Goal: Information Seeking & Learning: Compare options

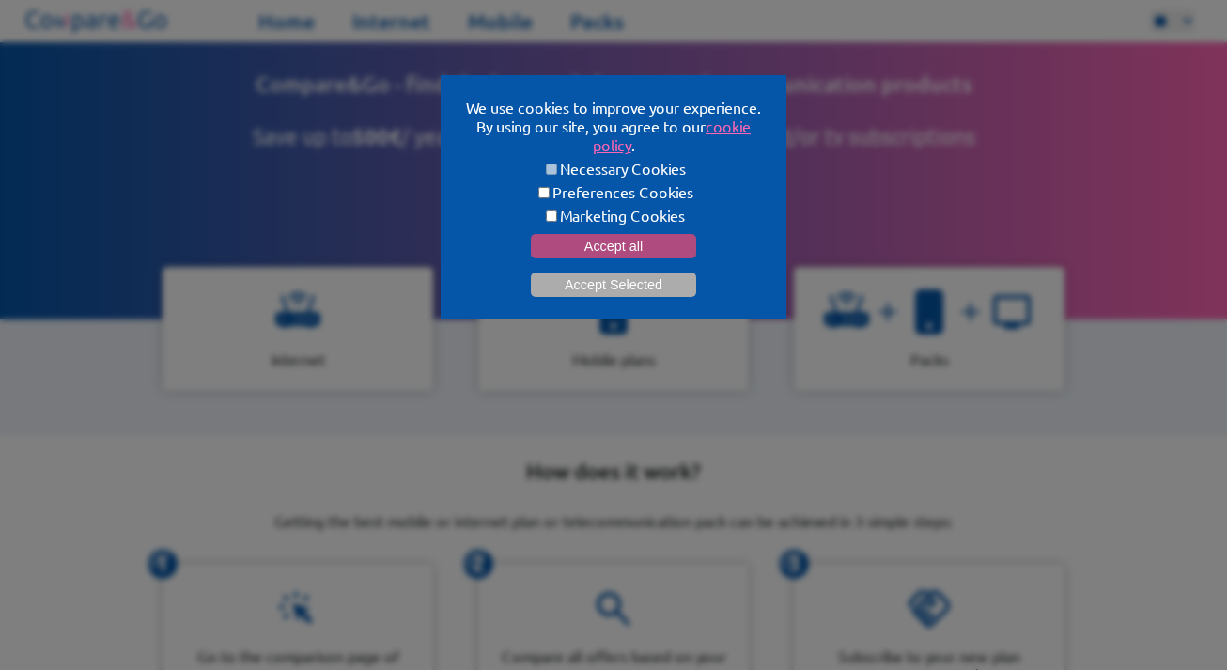
click at [645, 236] on button "Accept all" at bounding box center [613, 246] width 165 height 24
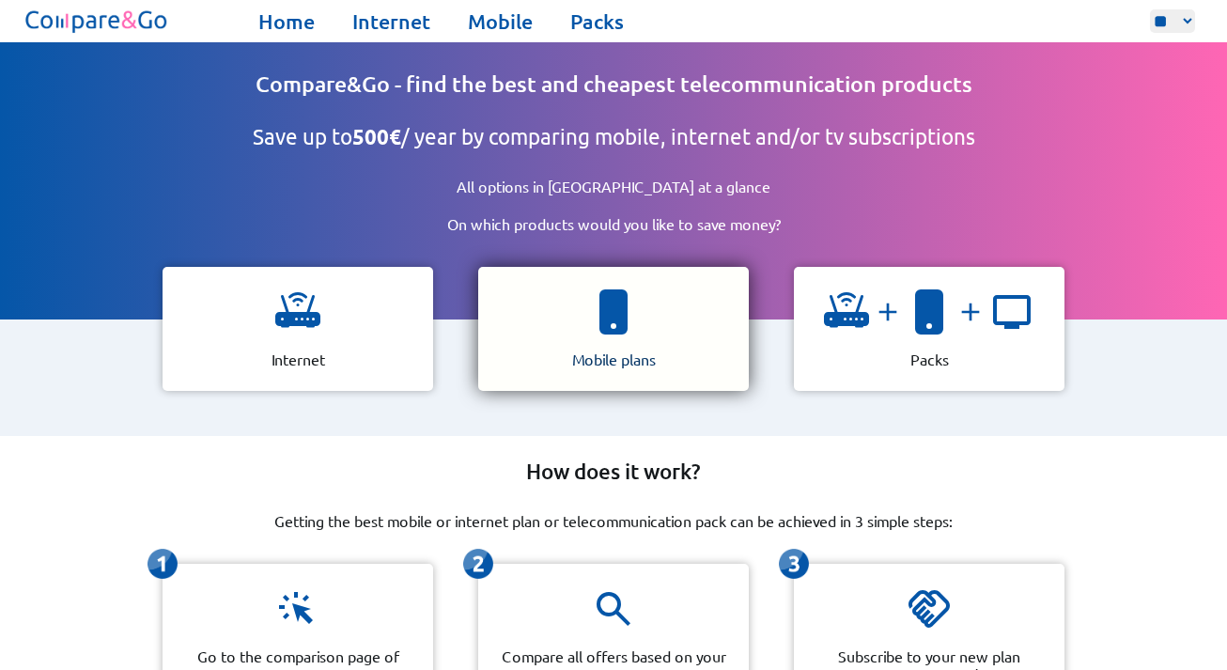
click at [657, 319] on div "Mobile plans" at bounding box center [613, 329] width 271 height 124
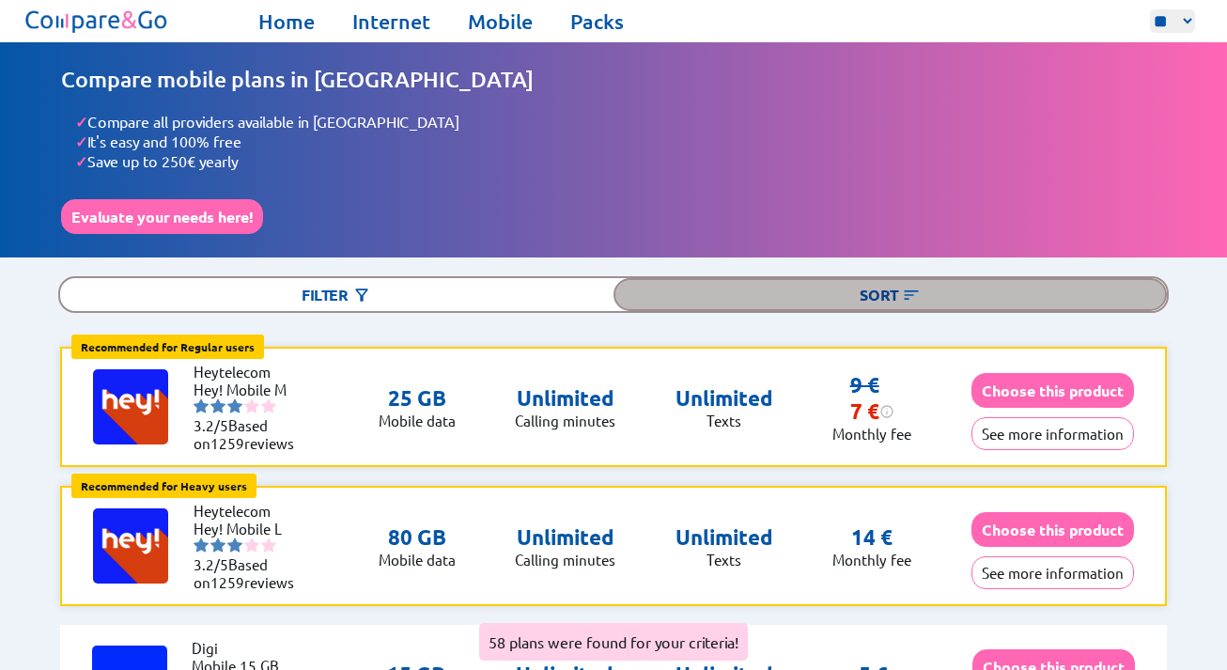
click at [900, 287] on div "Sort" at bounding box center [890, 294] width 553 height 33
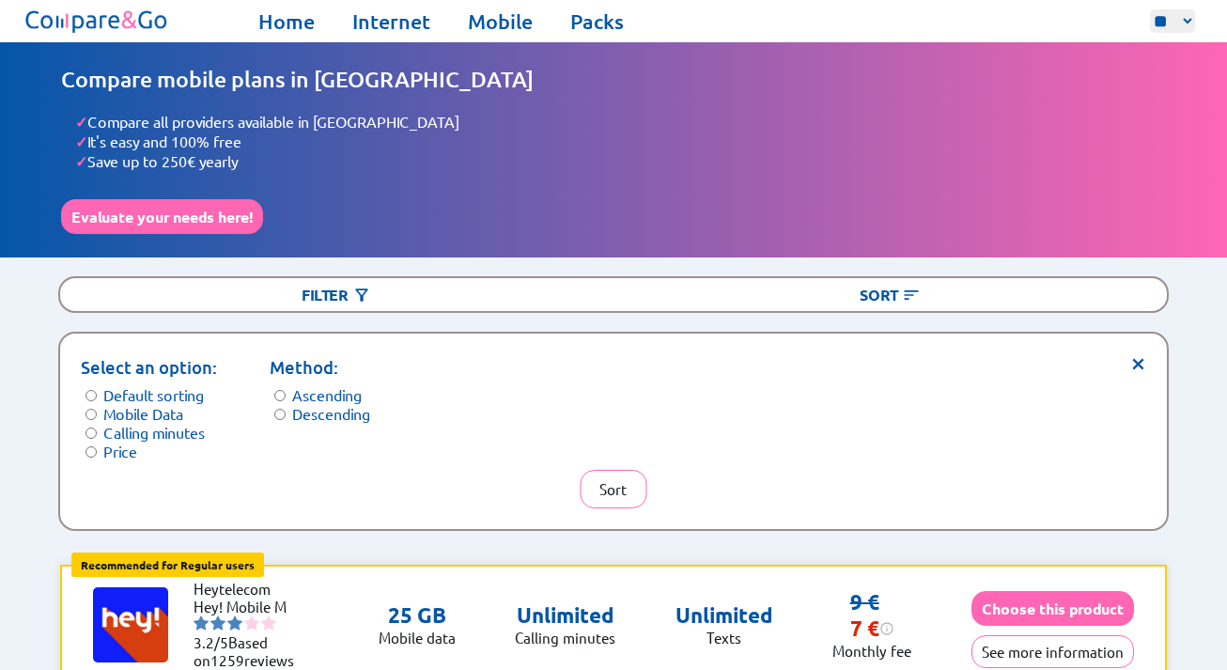
click at [148, 404] on label "Mobile Data" at bounding box center [143, 413] width 80 height 19
click at [608, 480] on button "Sort" at bounding box center [613, 489] width 67 height 39
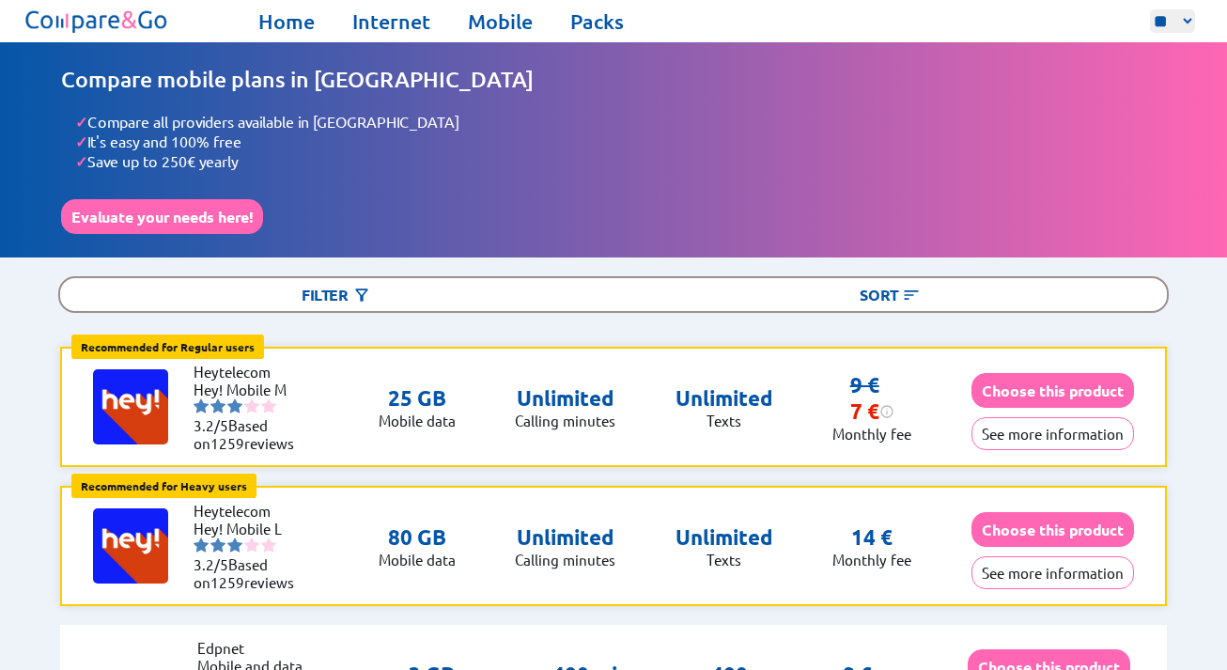
click at [155, 187] on div "Compare mobile plans in [GEOGRAPHIC_DATA] ✓ Compare all providers available in …" at bounding box center [613, 150] width 1104 height 168
click at [155, 201] on button "Evaluate your needs here!" at bounding box center [162, 216] width 202 height 35
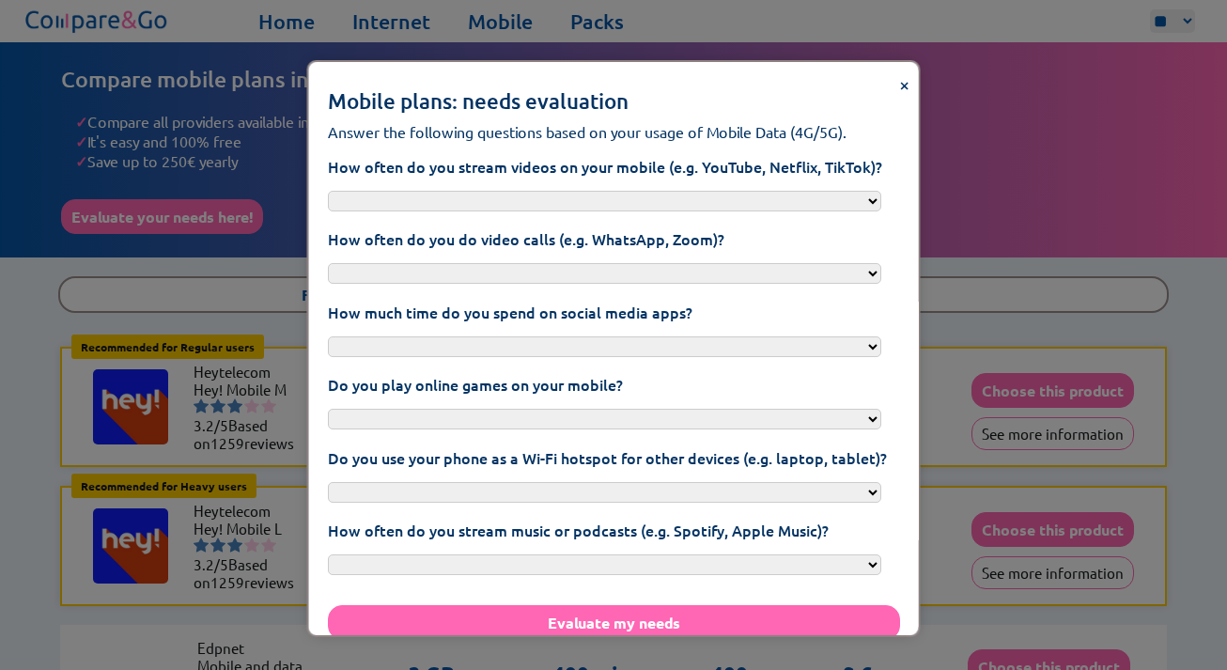
select select "**********"
click at [601, 369] on form "**********" at bounding box center [614, 398] width 572 height 484
click at [595, 447] on label "Do you use your phone as a Wi-Fi hotspot for other devices (e.g. laptop, tablet…" at bounding box center [614, 457] width 572 height 21
click at [595, 482] on select "**********" at bounding box center [604, 492] width 553 height 21
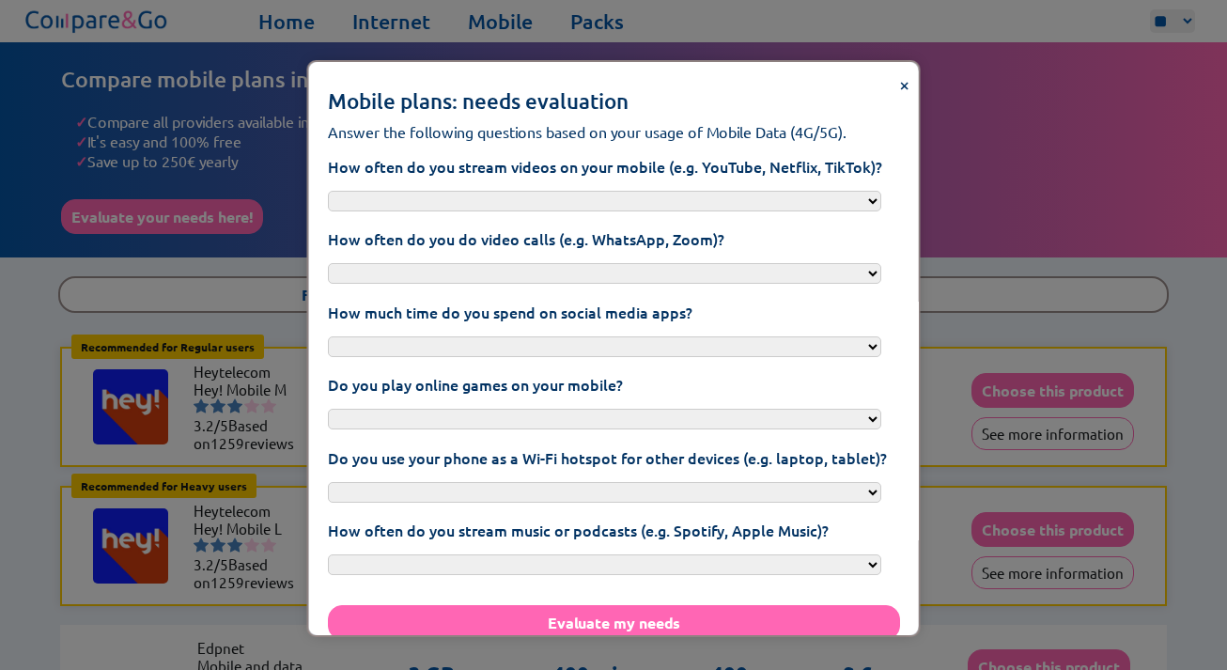
click at [597, 520] on label "How often do you stream music or podcasts (e.g. Spotify, Apple Music)?" at bounding box center [614, 530] width 572 height 21
click at [597, 554] on select "**********" at bounding box center [604, 564] width 553 height 21
select select "**********"
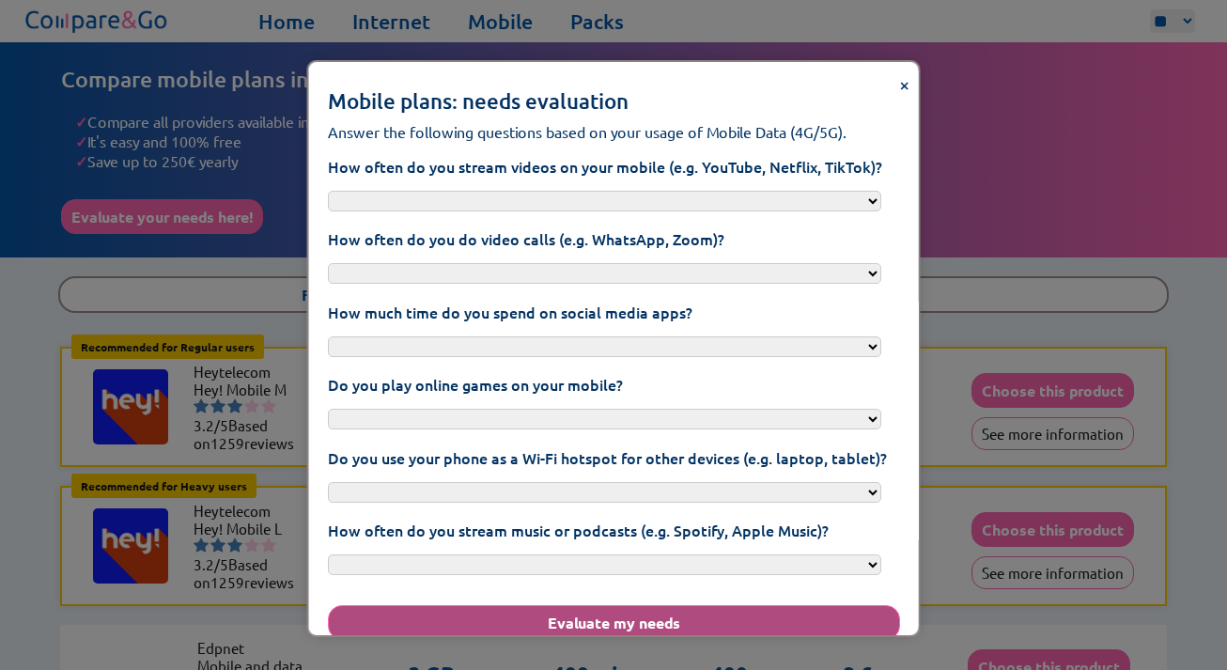
click at [618, 605] on button "Evaluate my needs" at bounding box center [614, 622] width 572 height 35
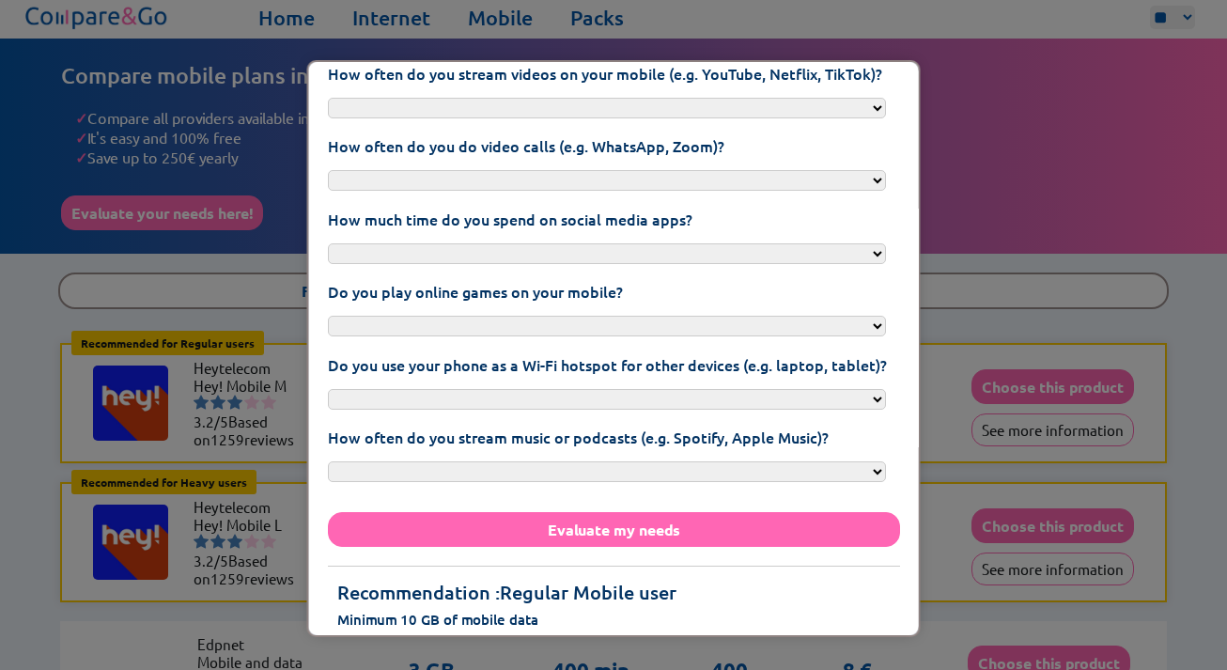
scroll to position [8, 0]
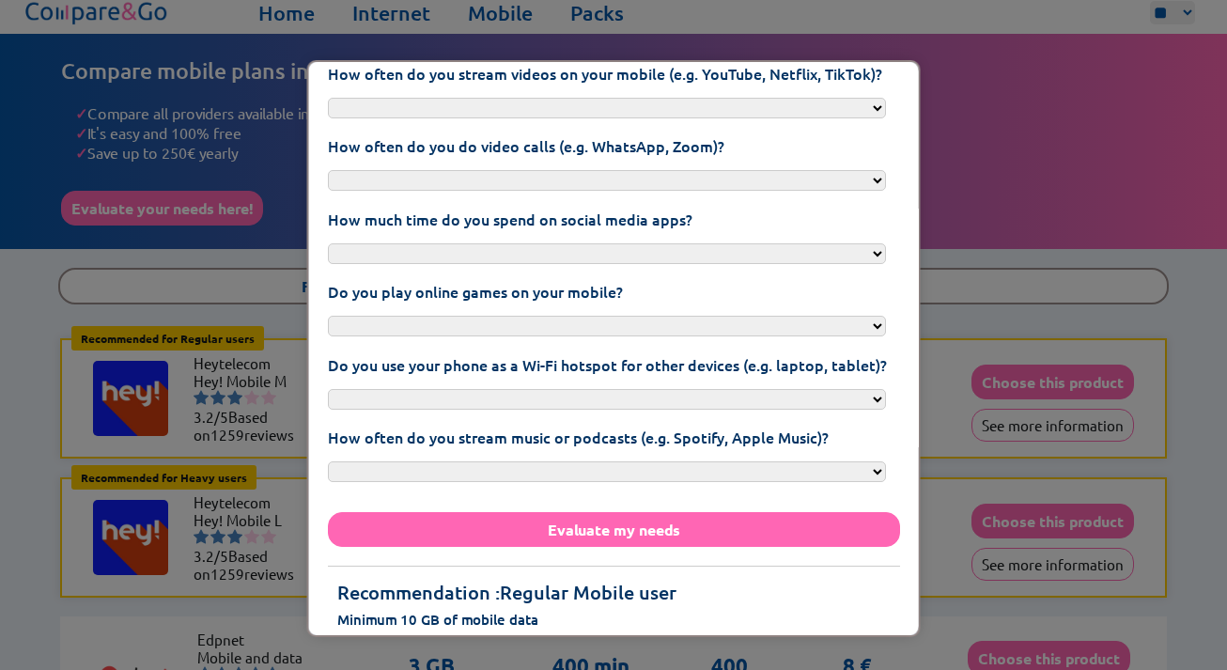
click at [984, 117] on div "**********" at bounding box center [613, 335] width 1227 height 670
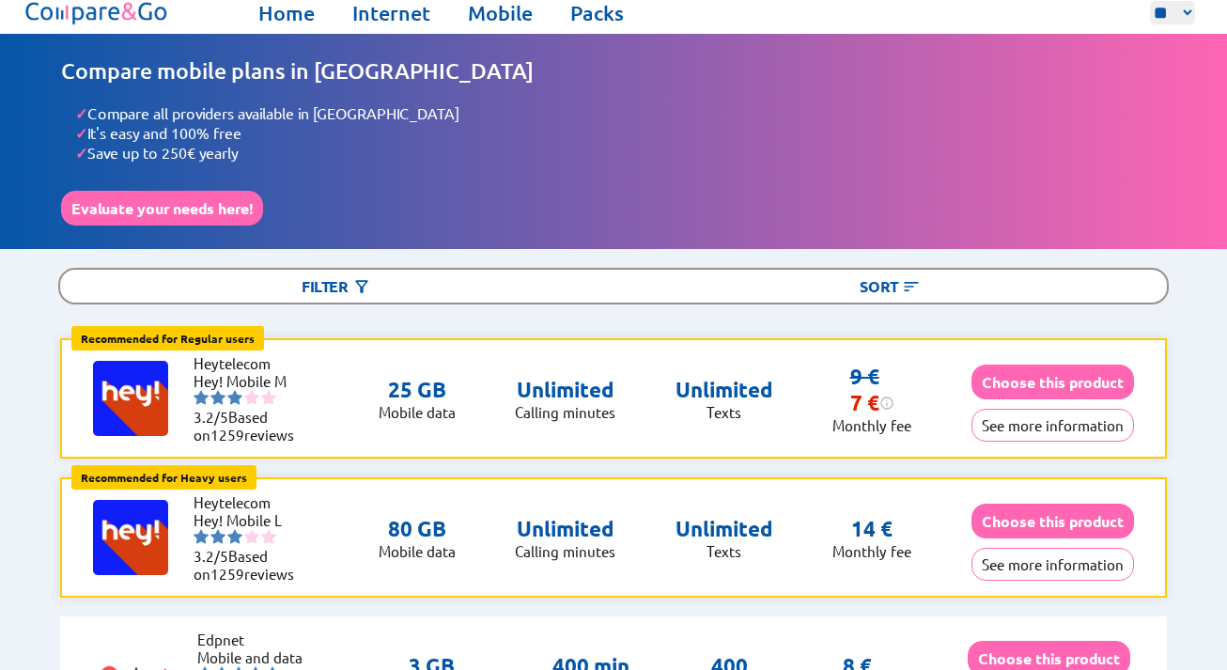
scroll to position [0, 0]
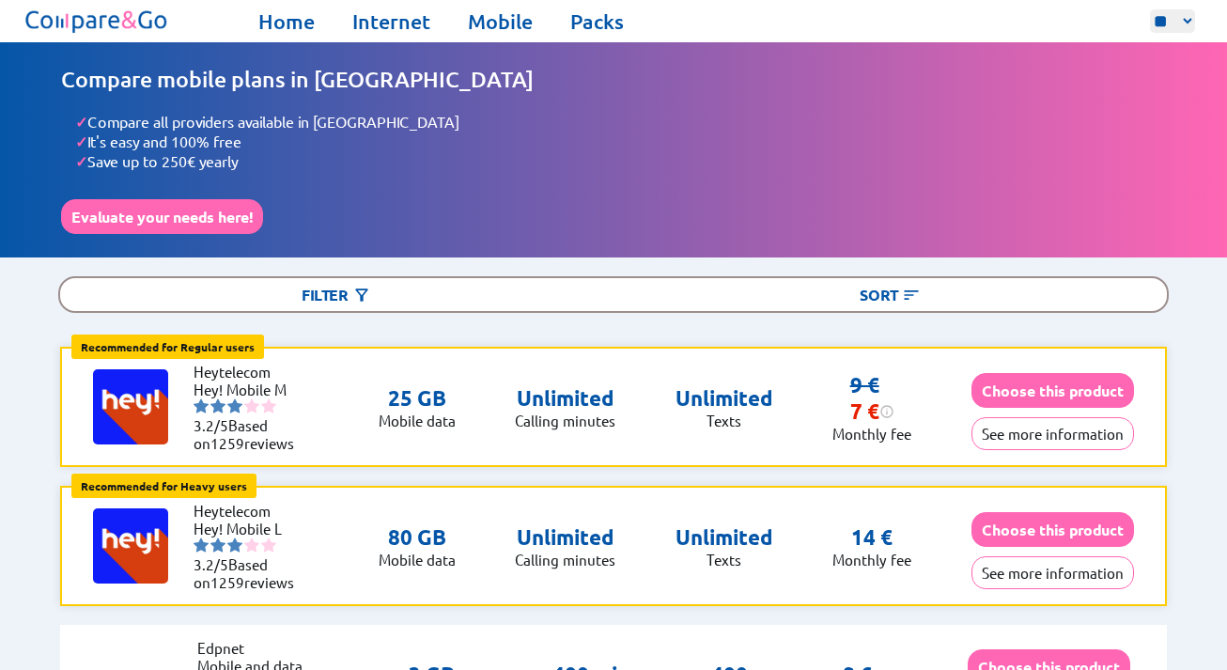
click at [295, 276] on div "Filter Sort" at bounding box center [614, 294] width 1112 height 37
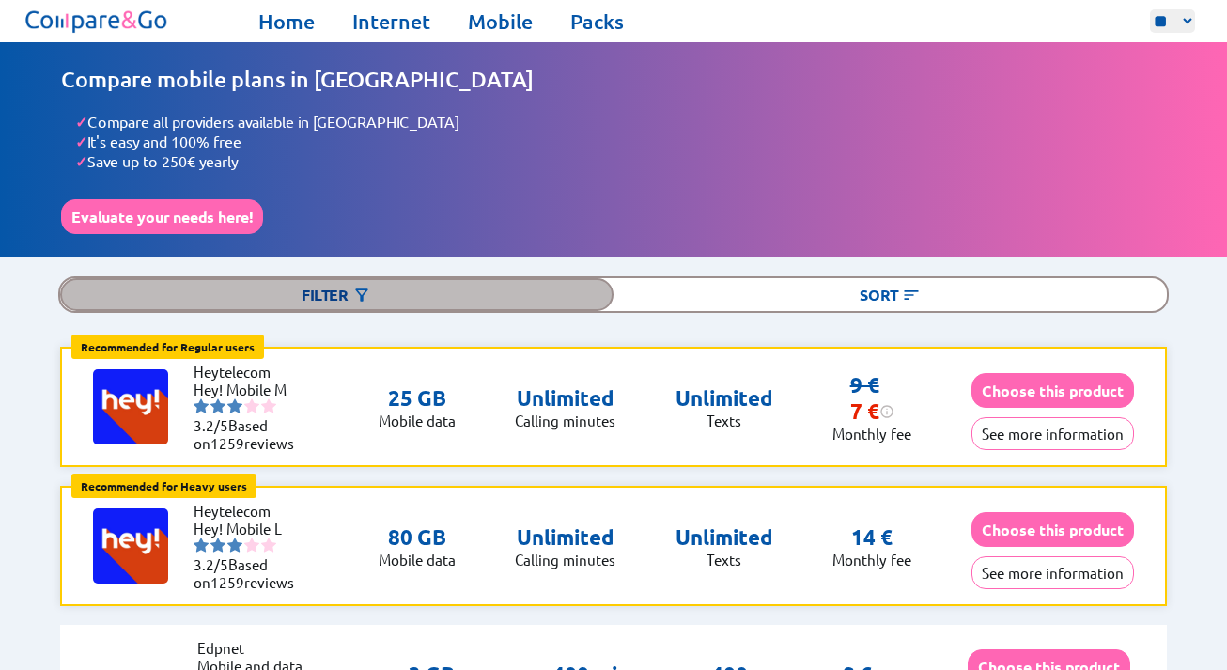
click at [306, 280] on div "Filter" at bounding box center [336, 294] width 553 height 33
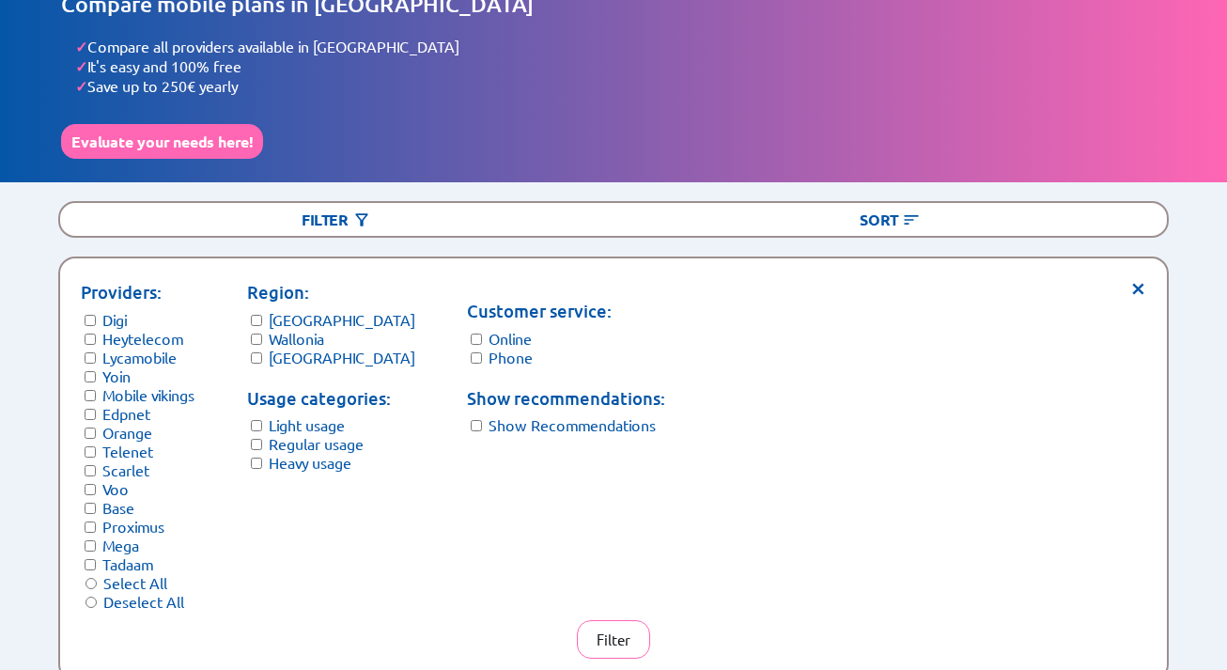
scroll to position [95, 0]
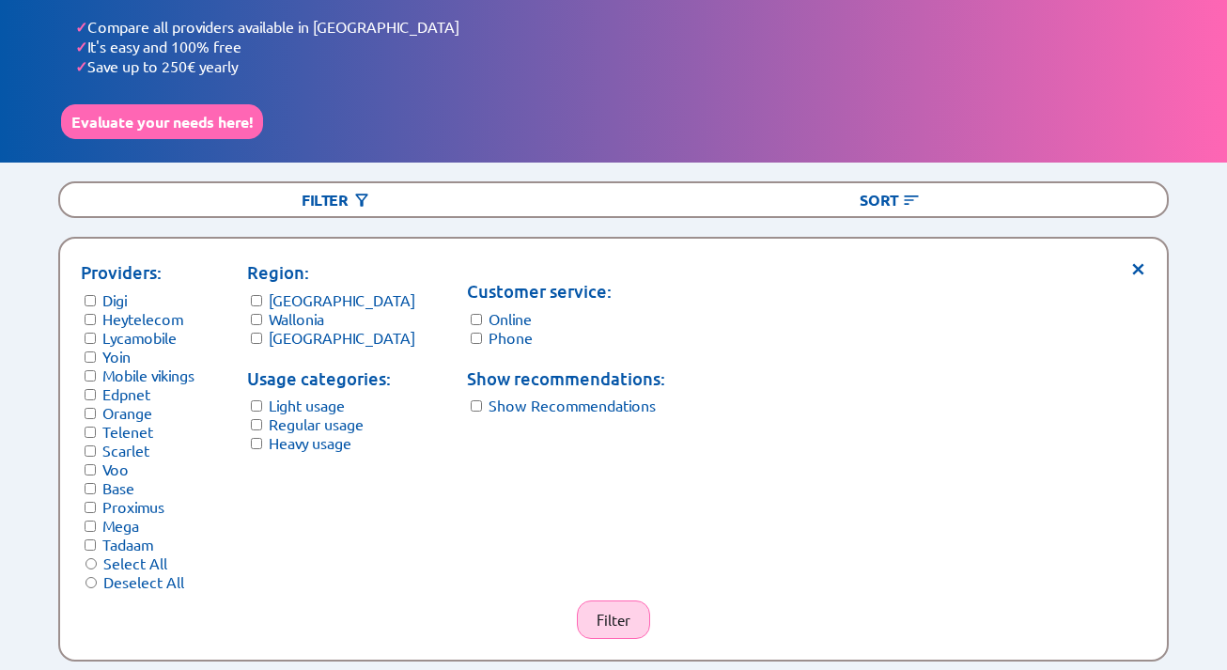
click at [614, 607] on button "Filter" at bounding box center [613, 619] width 73 height 39
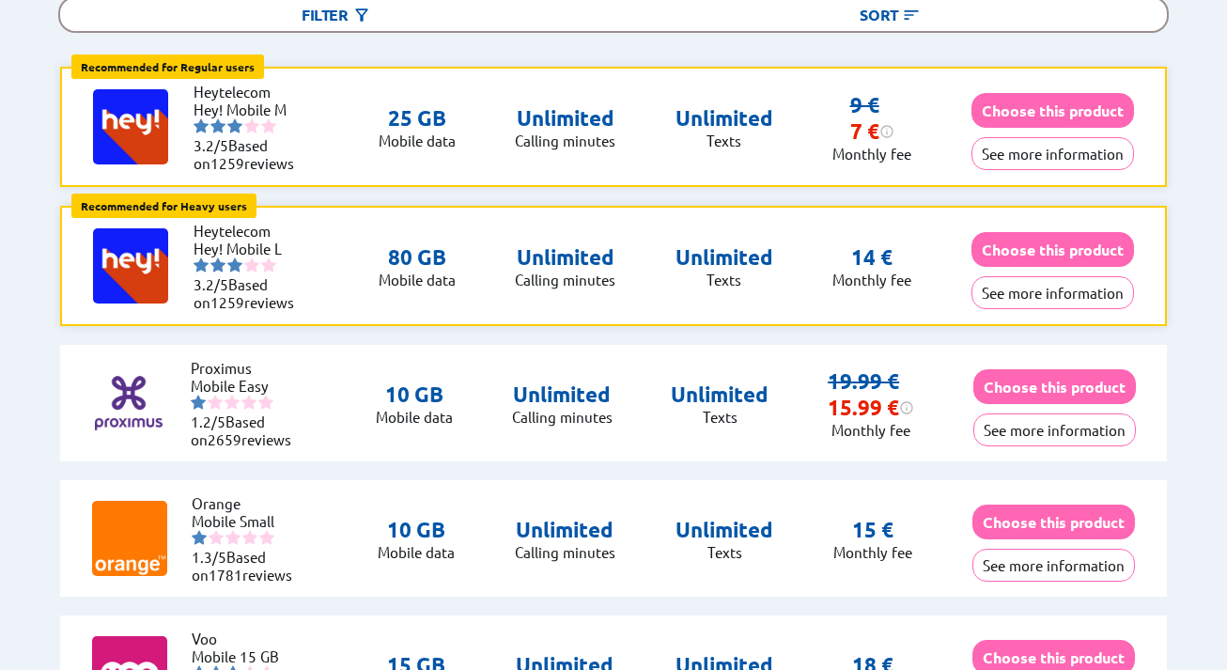
scroll to position [0, 0]
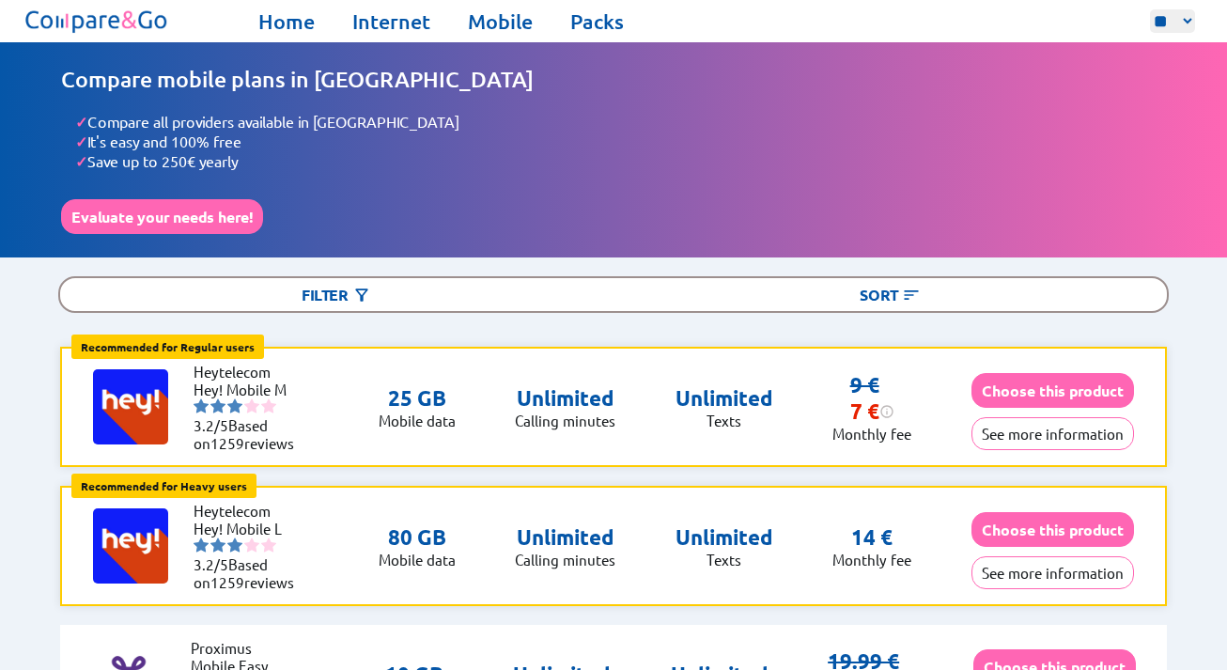
click at [214, 434] on span "1259" at bounding box center [227, 443] width 34 height 18
click at [283, 428] on li "3.2/5 Based on 1259 reviews" at bounding box center [250, 434] width 113 height 36
click at [112, 392] on img at bounding box center [130, 406] width 75 height 75
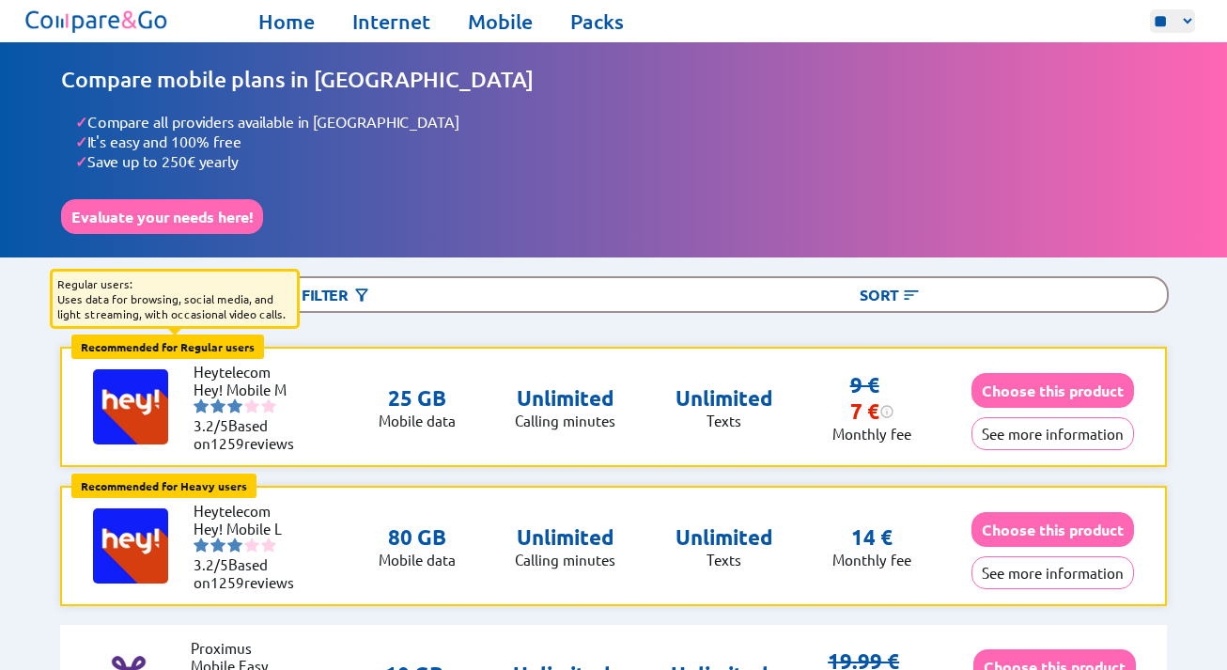
click at [150, 334] on div "Recommended for Regular users Regular users: Uses data for browsing, social med…" at bounding box center [167, 346] width 193 height 24
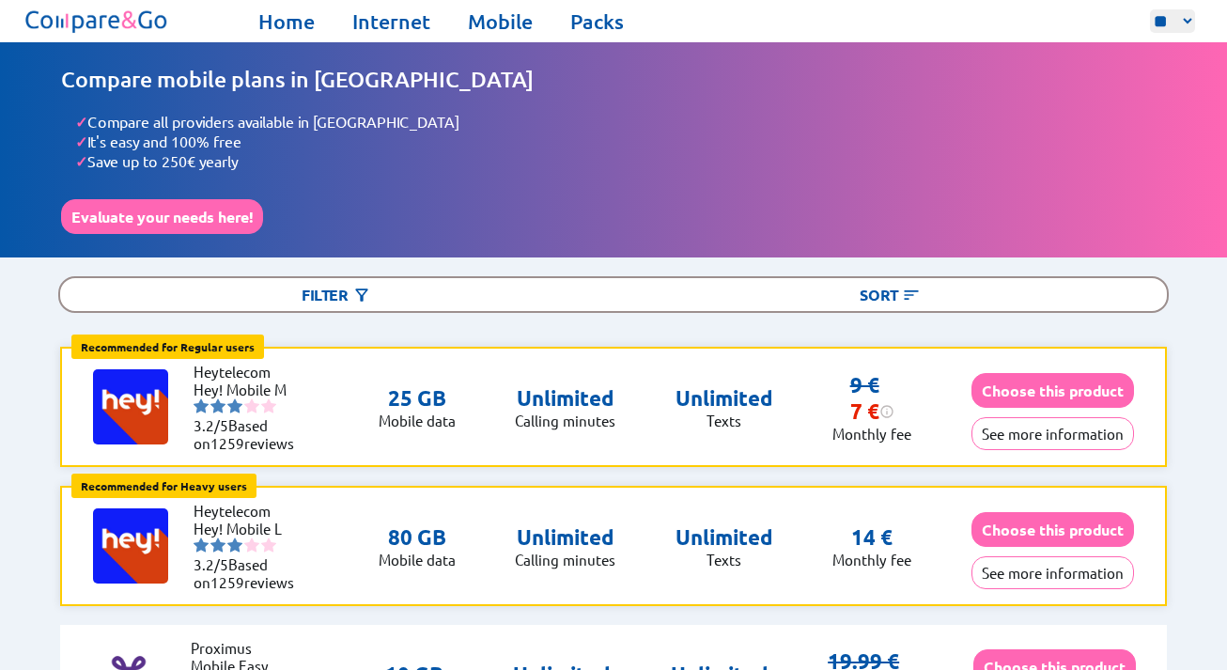
click at [151, 393] on img at bounding box center [130, 406] width 75 height 75
click at [877, 425] on p "Monthly fee" at bounding box center [871, 434] width 79 height 18
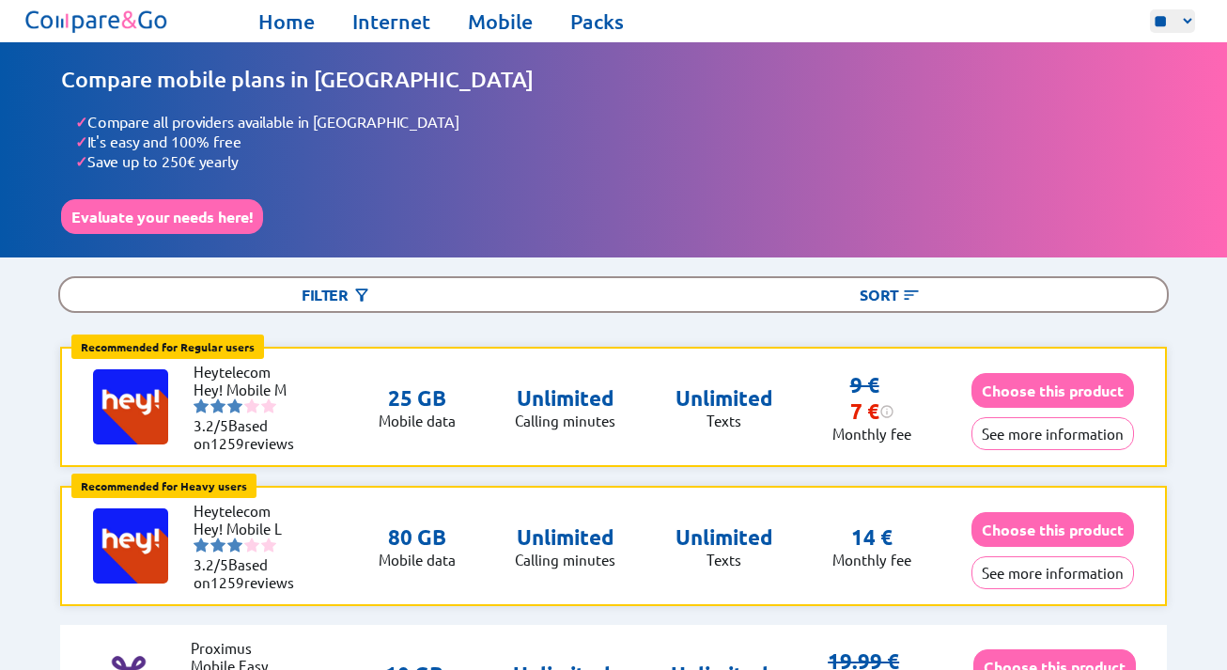
click at [395, 385] on p "25 GB" at bounding box center [417, 398] width 77 height 26
click at [413, 412] on p "Mobile data" at bounding box center [417, 421] width 77 height 18
click at [539, 412] on p "Calling minutes" at bounding box center [565, 421] width 101 height 18
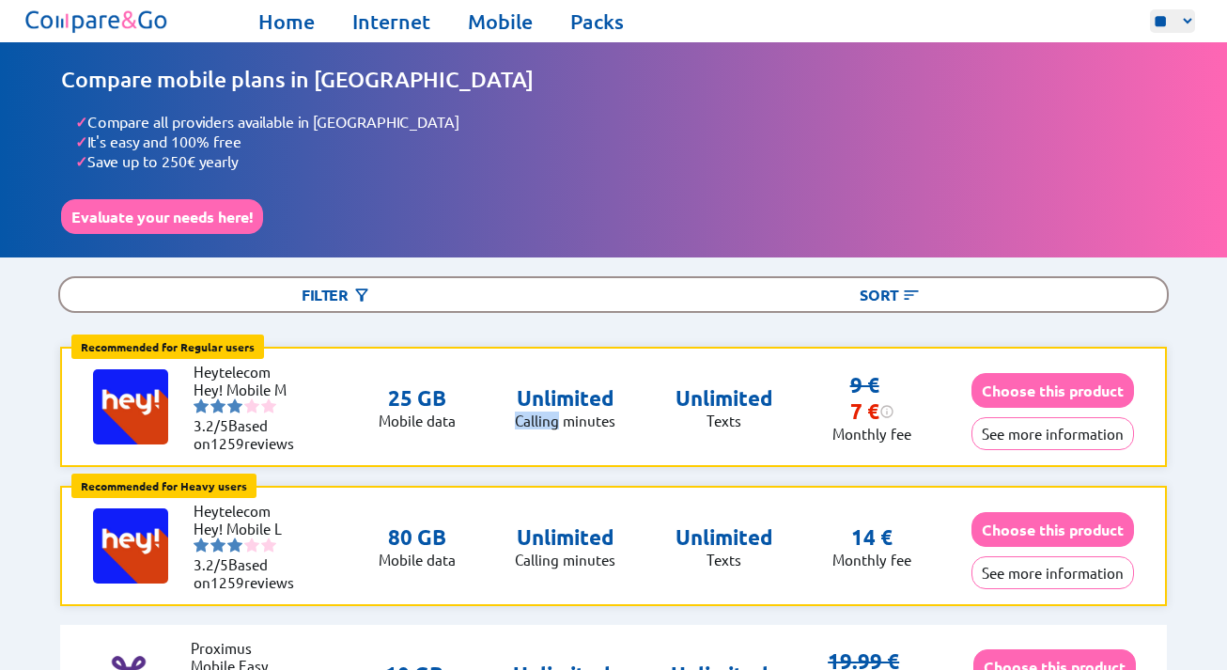
click at [539, 412] on p "Calling minutes" at bounding box center [565, 421] width 101 height 18
click at [862, 401] on div "7 € This discount is for life. The price will remain 7€" at bounding box center [872, 411] width 44 height 26
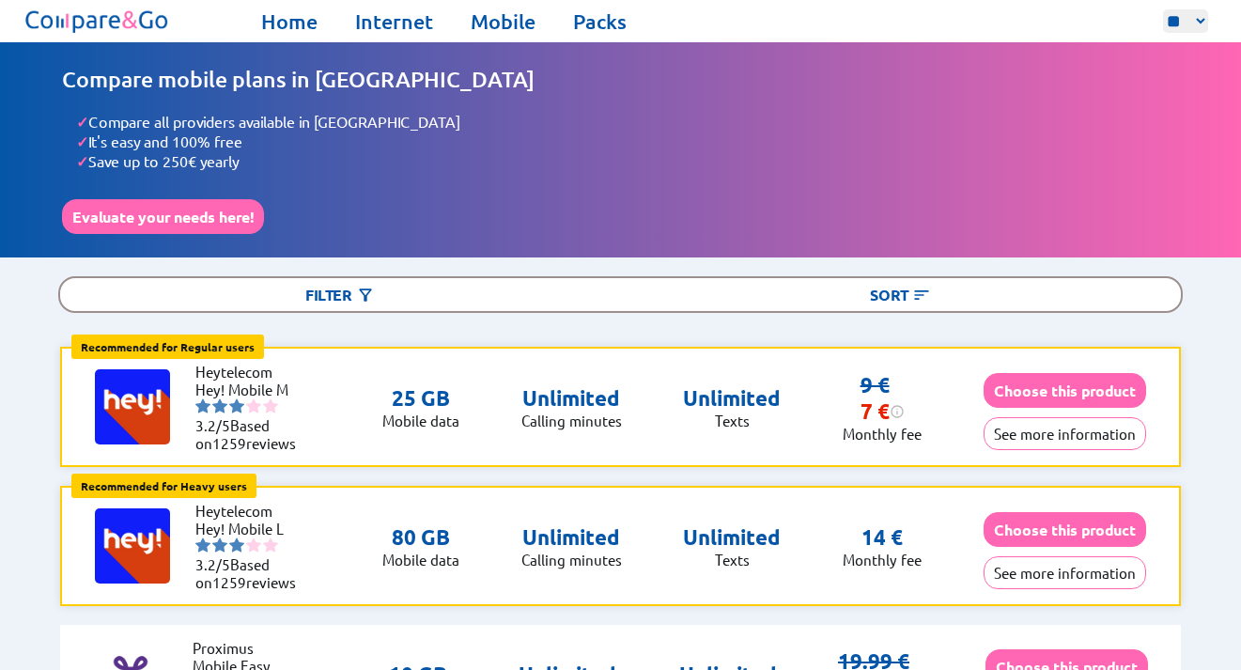
click at [862, 402] on div "7 € This discount is for life. The price will remain 7€" at bounding box center [883, 411] width 44 height 26
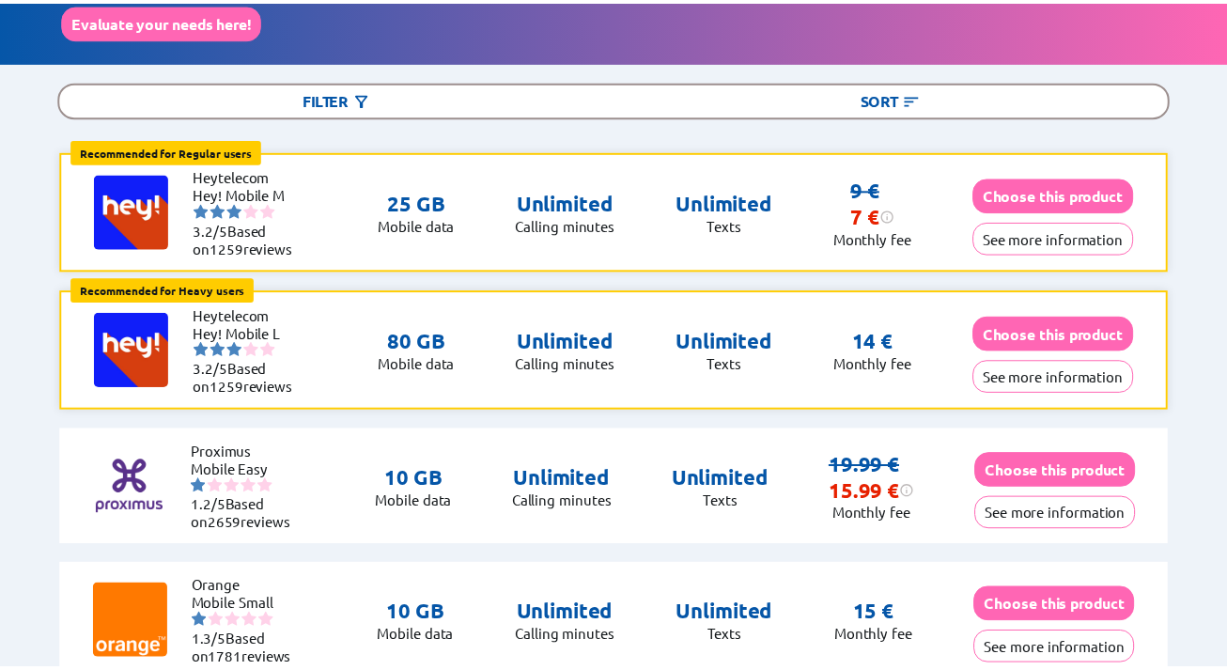
scroll to position [197, 0]
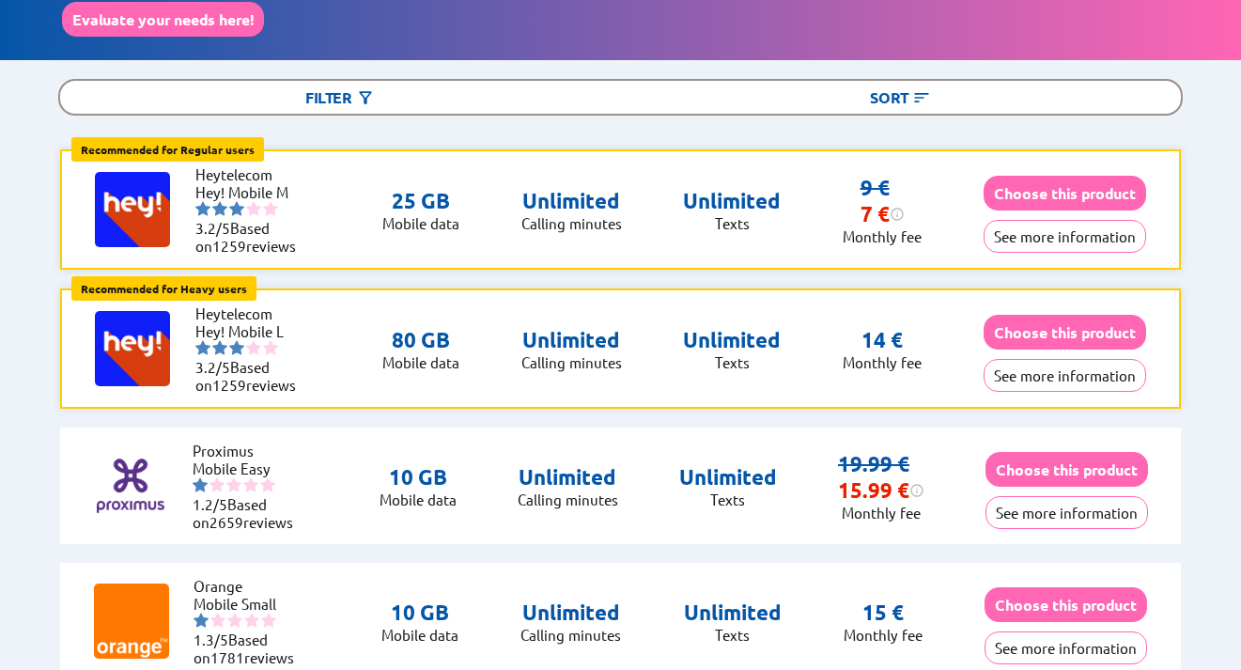
click at [421, 334] on p "80 GB" at bounding box center [420, 340] width 77 height 26
click at [873, 327] on p "14 €" at bounding box center [882, 340] width 41 height 26
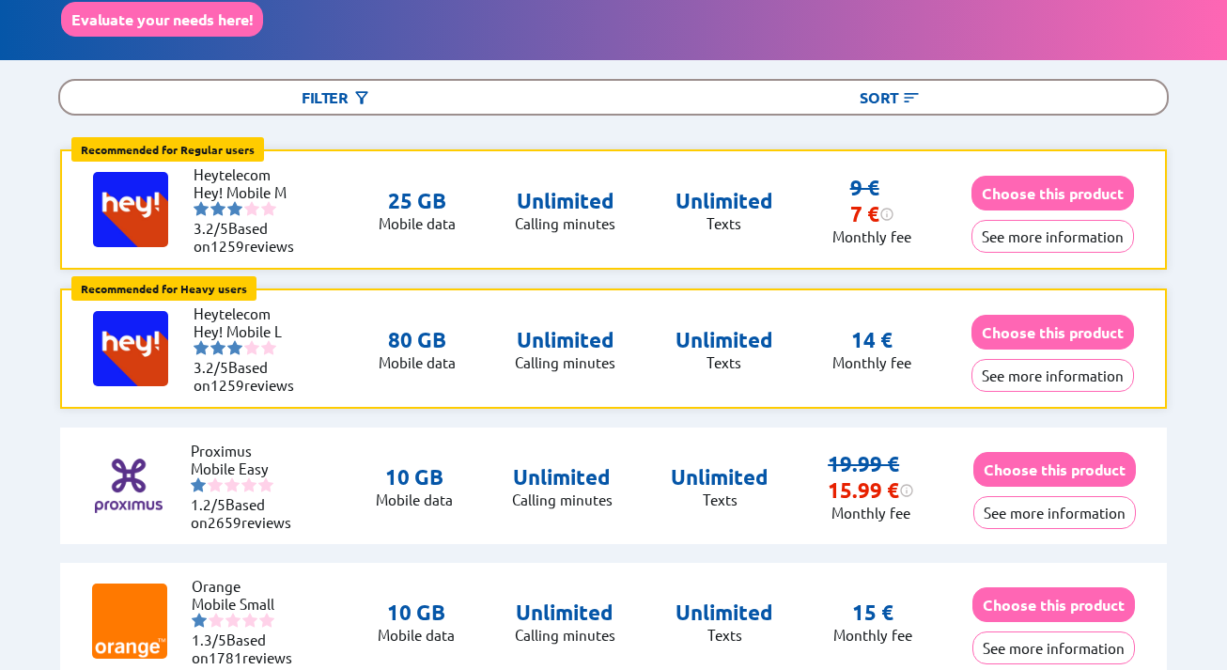
scroll to position [0, 0]
